Goal: Complete application form

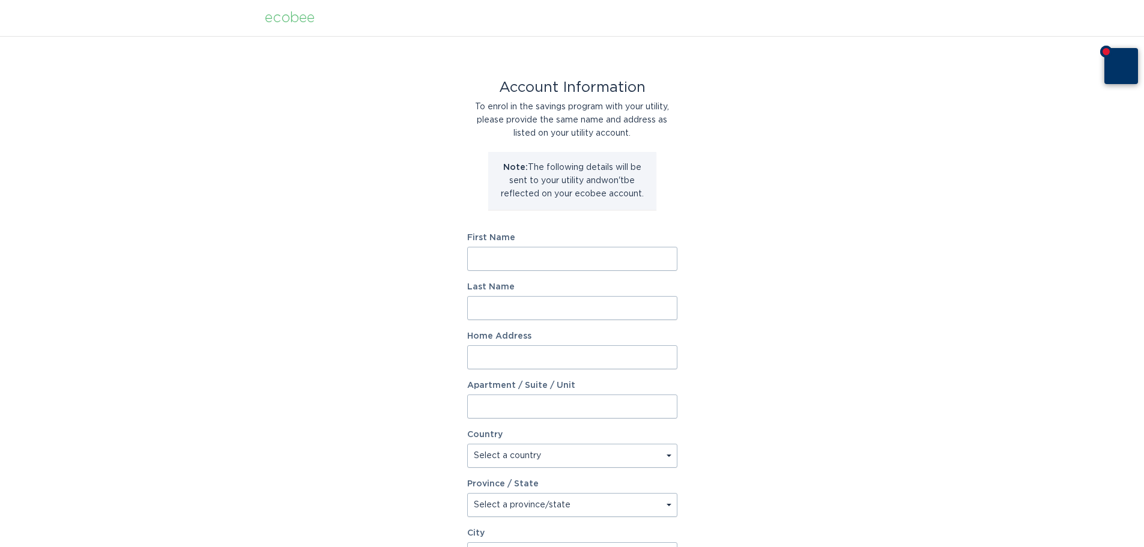
click at [1110, 547] on div at bounding box center [572, 547] width 1144 height 0
click at [532, 263] on input "First Name" at bounding box center [572, 259] width 210 height 24
type input "Mainhia"
type input "Ly Weber"
type input "1818 90th Street"
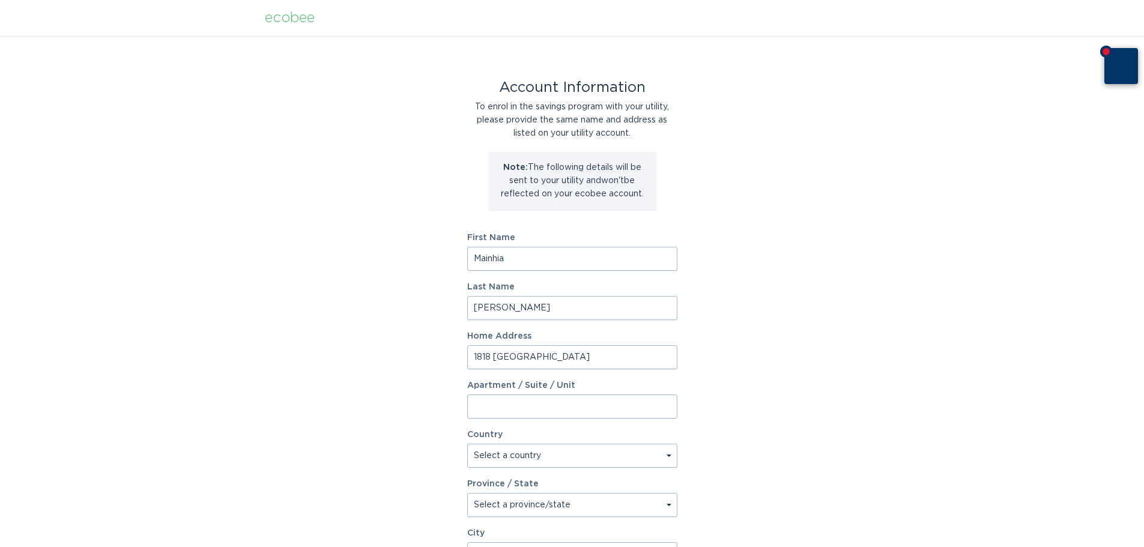
select select "US"
type input "New Richmond"
type input "54017"
select select "WI"
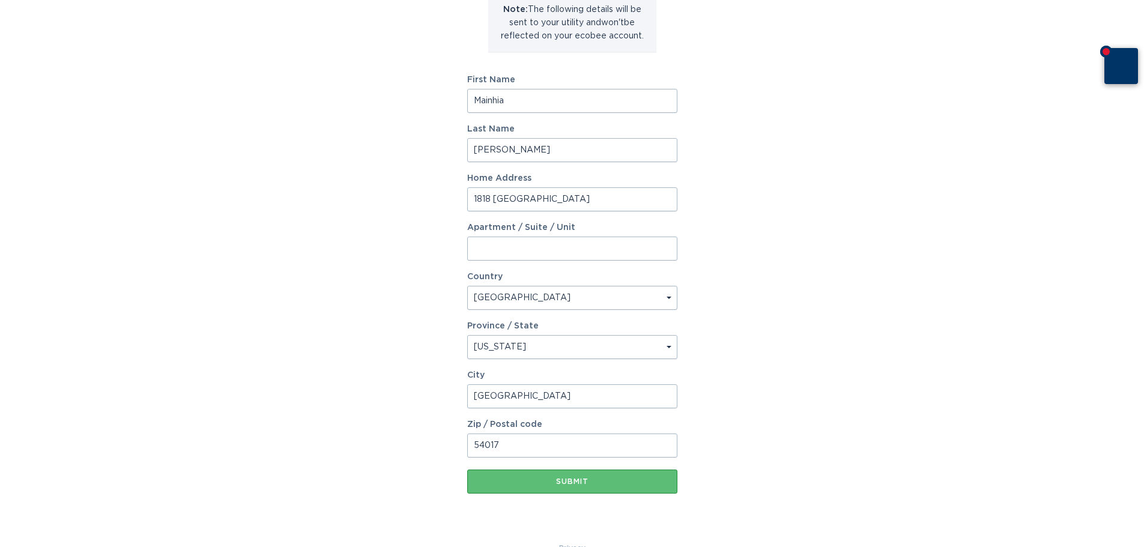
scroll to position [184, 0]
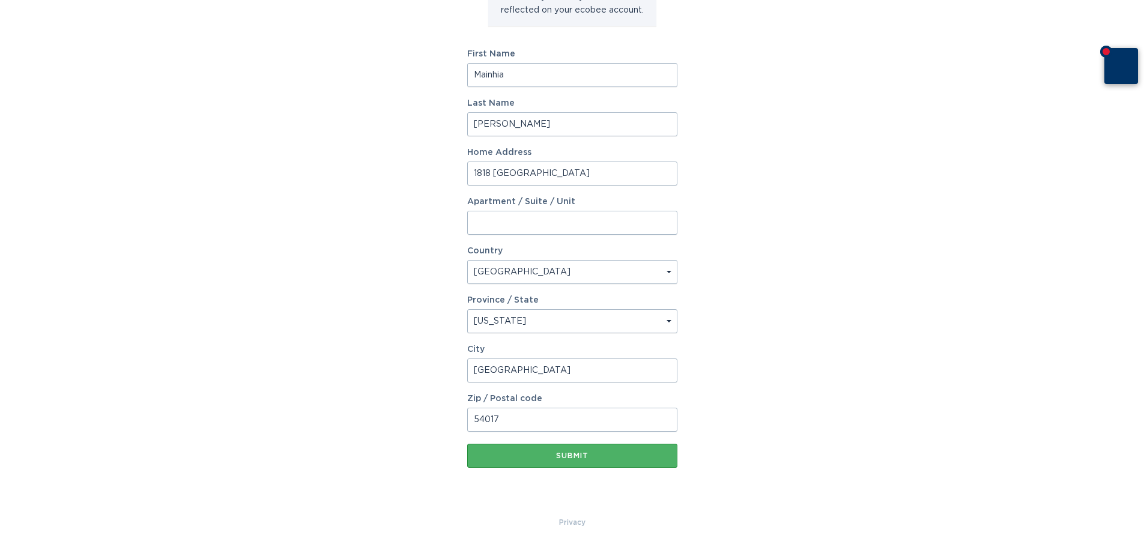
click at [570, 457] on div "Submit" at bounding box center [572, 455] width 198 height 7
